Goal: Check status: Check status

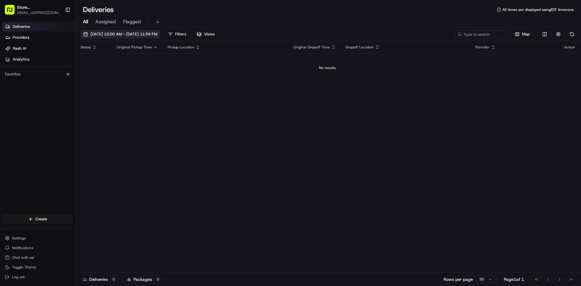
click at [133, 38] on button "[DATE] 12:00 AM - [DATE] 11:59 PM" at bounding box center [120, 34] width 80 height 8
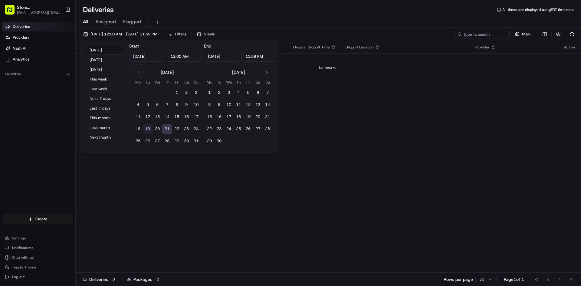
click at [146, 127] on button "19" at bounding box center [148, 129] width 10 height 10
type input "[DATE]"
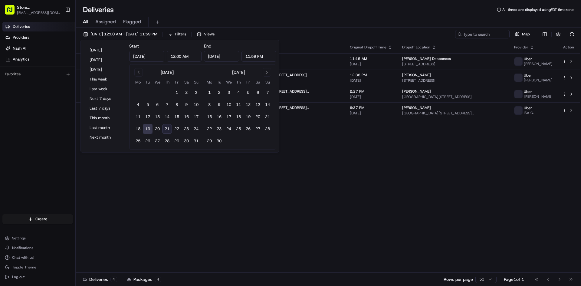
click at [146, 127] on button "19" at bounding box center [148, 129] width 10 height 10
click at [182, 178] on div "Status Original Pickup Time Pickup Location Original Dropoff Time Dropoff Locat…" at bounding box center [328, 156] width 504 height 231
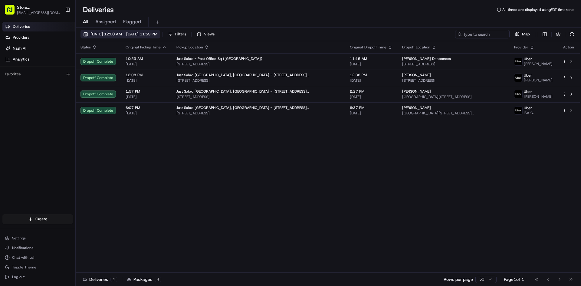
click at [149, 37] on button "[DATE] 12:00 AM - [DATE] 11:59 PM" at bounding box center [120, 34] width 80 height 8
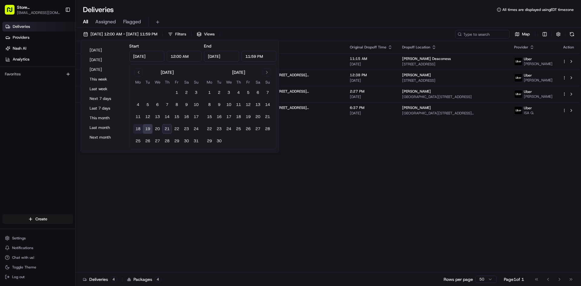
click at [138, 127] on button "18" at bounding box center [138, 129] width 10 height 10
type input "[DATE]"
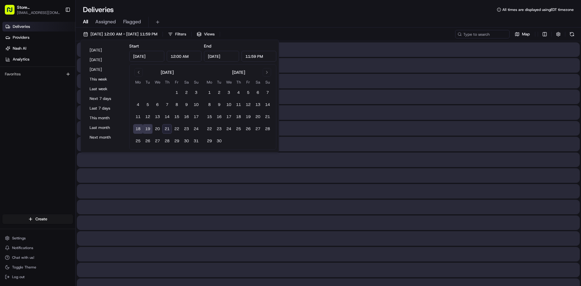
click at [138, 127] on button "18" at bounding box center [138, 129] width 10 height 10
type input "[DATE]"
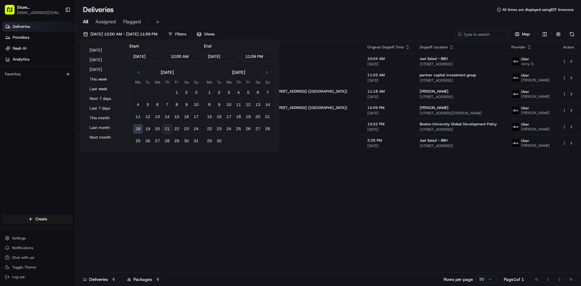
click at [138, 127] on button "18" at bounding box center [138, 129] width 10 height 10
click at [186, 181] on div "Status Original Pickup Time Pickup Location Original Dropoff Time Dropoff Locat…" at bounding box center [328, 156] width 504 height 231
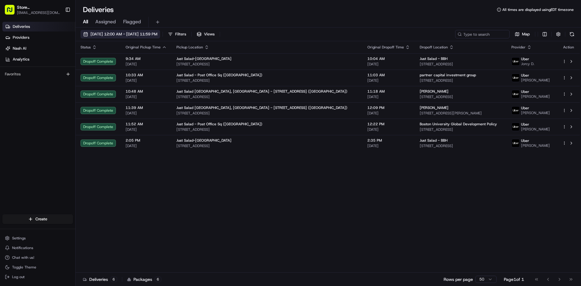
click at [104, 33] on span "[DATE] 12:00 AM - [DATE] 11:59 PM" at bounding box center [123, 33] width 67 height 5
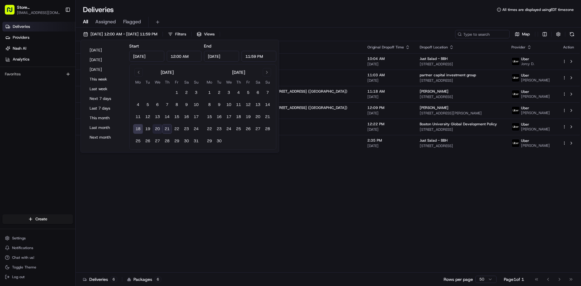
click at [160, 129] on button "20" at bounding box center [157, 129] width 10 height 10
type input "[DATE]"
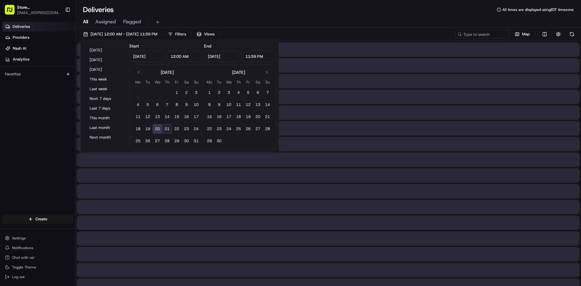
click at [160, 129] on button "20" at bounding box center [157, 129] width 10 height 10
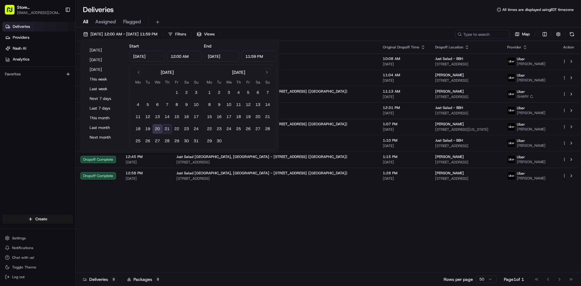
click at [260, 237] on div "Status Original Pickup Time Pickup Location Original Dropoff Time Dropoff Locat…" at bounding box center [328, 156] width 504 height 231
